Goal: Task Accomplishment & Management: Use online tool/utility

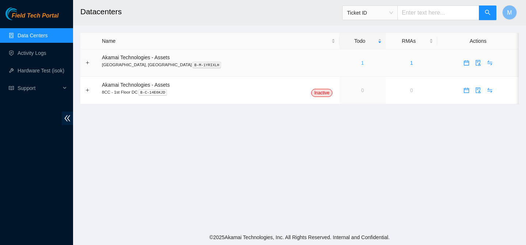
click at [361, 64] on link "1" at bounding box center [362, 63] width 3 height 6
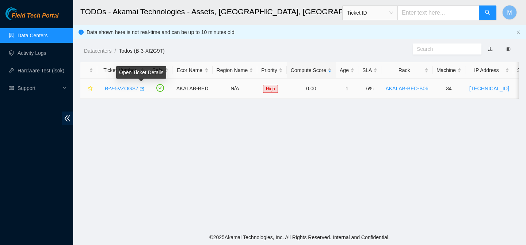
click at [141, 88] on icon "button" at bounding box center [141, 88] width 5 height 5
